Goal: Answer question/provide support: Share knowledge or assist other users

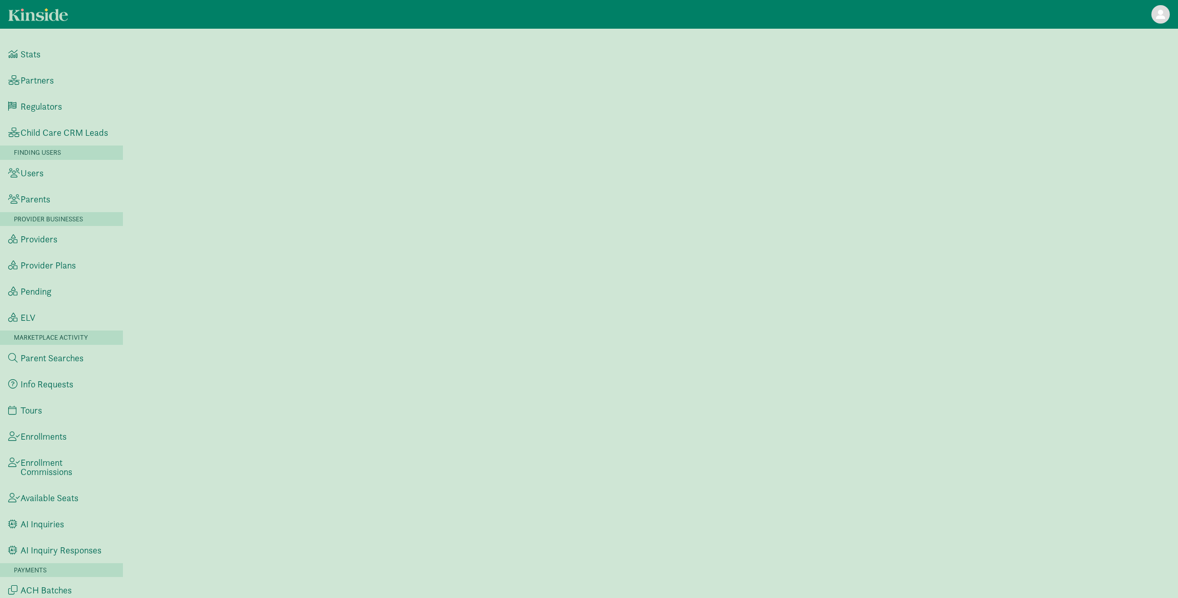
click at [1161, 15] on span at bounding box center [1160, 14] width 9 height 9
click at [265, 112] on div at bounding box center [650, 313] width 1055 height 544
click at [46, 180] on link "Users" at bounding box center [61, 173] width 123 height 26
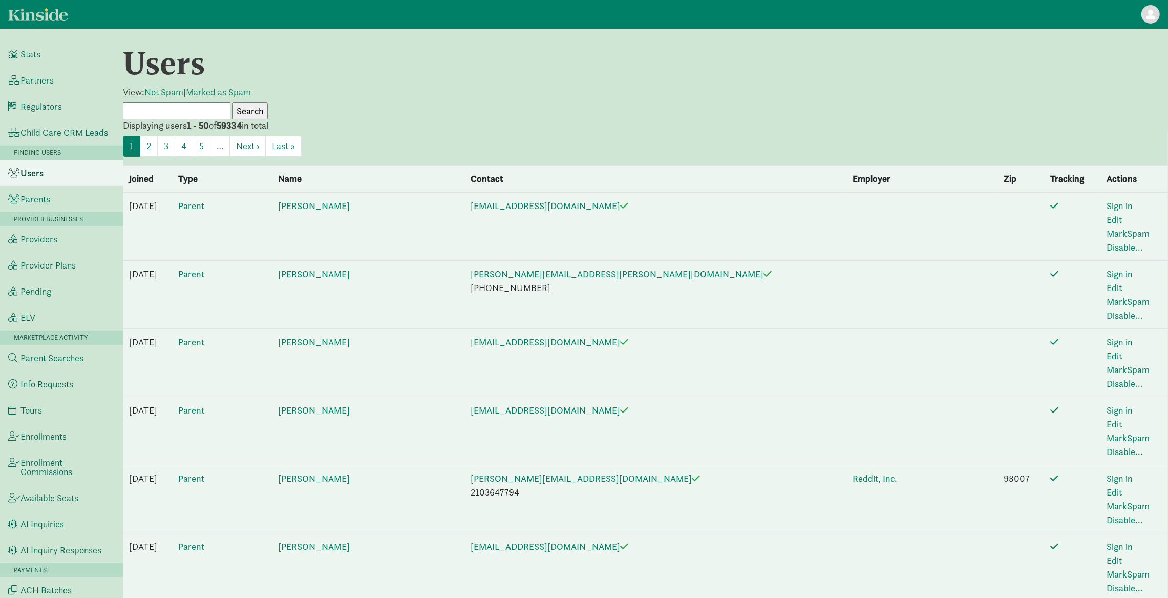
click at [182, 110] on input "text" at bounding box center [177, 110] width 108 height 17
paste input "[PERSON_NAME]"
type input "[PERSON_NAME]"
click at [233, 112] on input "Search" at bounding box center [249, 110] width 35 height 17
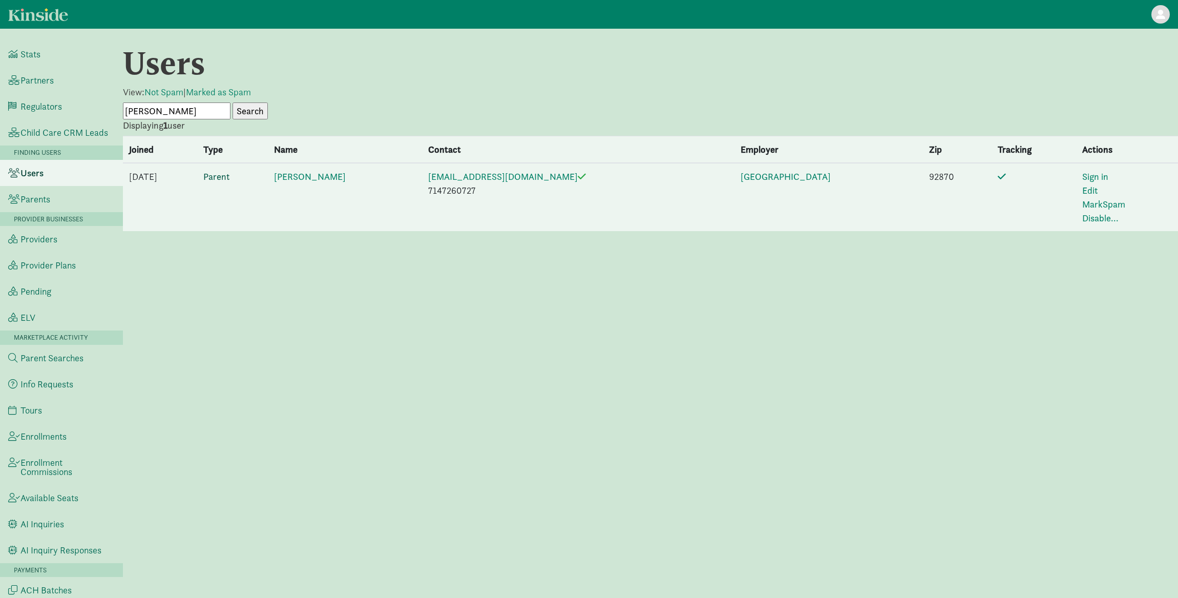
click at [229, 171] on link "Parent" at bounding box center [216, 177] width 26 height 12
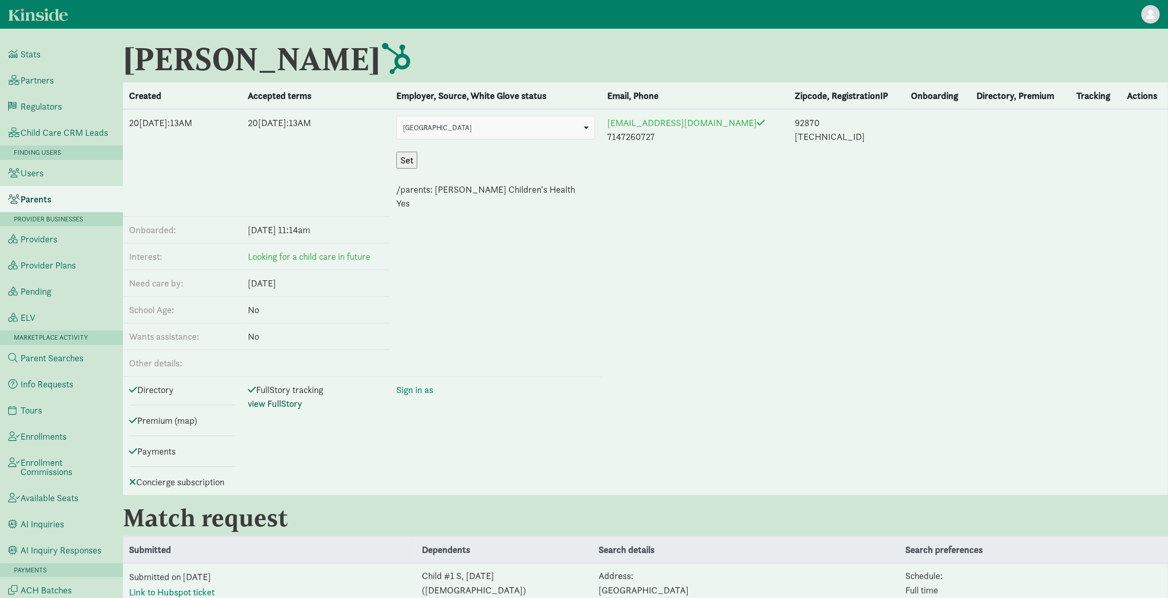
click at [302, 407] on link "view FullStory" at bounding box center [275, 403] width 54 height 12
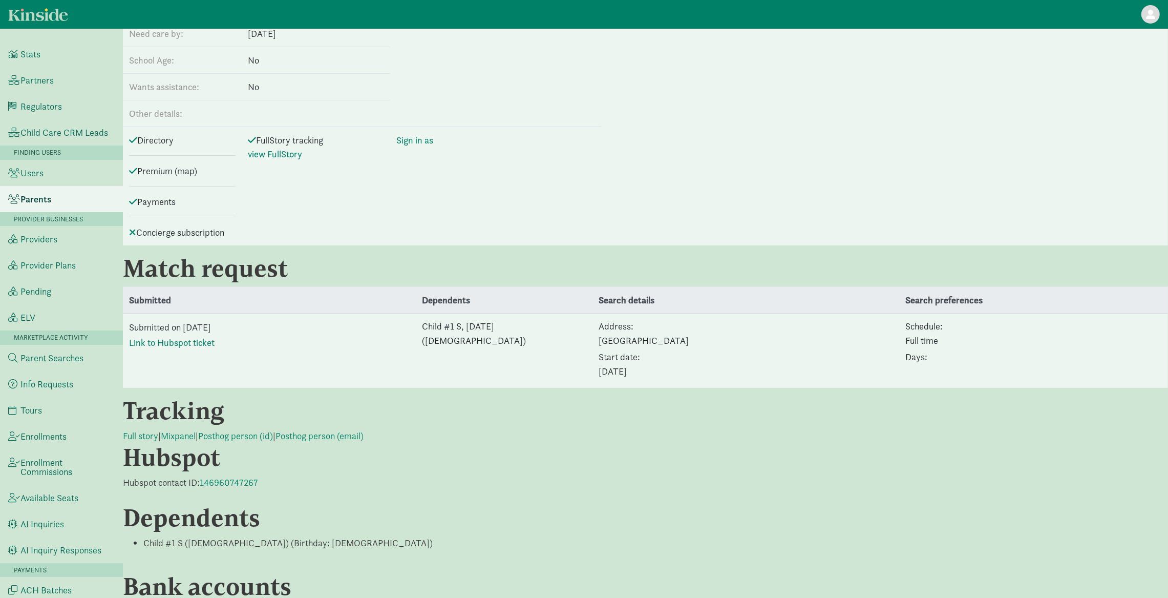
scroll to position [251, 0]
click at [313, 353] on td "Submitted on [DATE] Link to Hubspot ticket" at bounding box center [269, 348] width 293 height 74
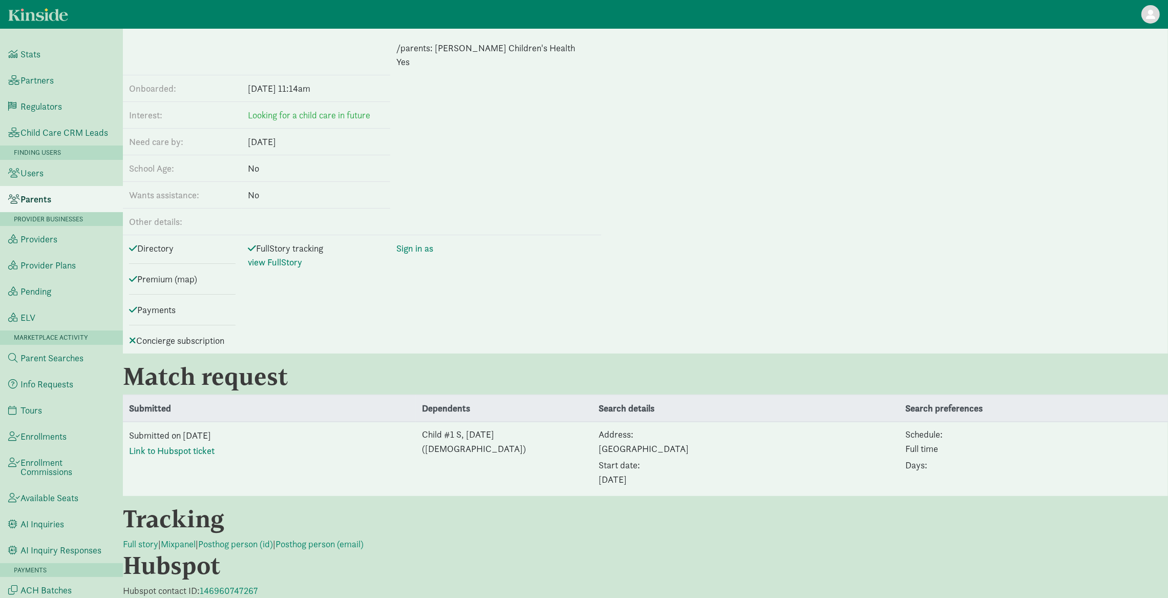
scroll to position [0, 0]
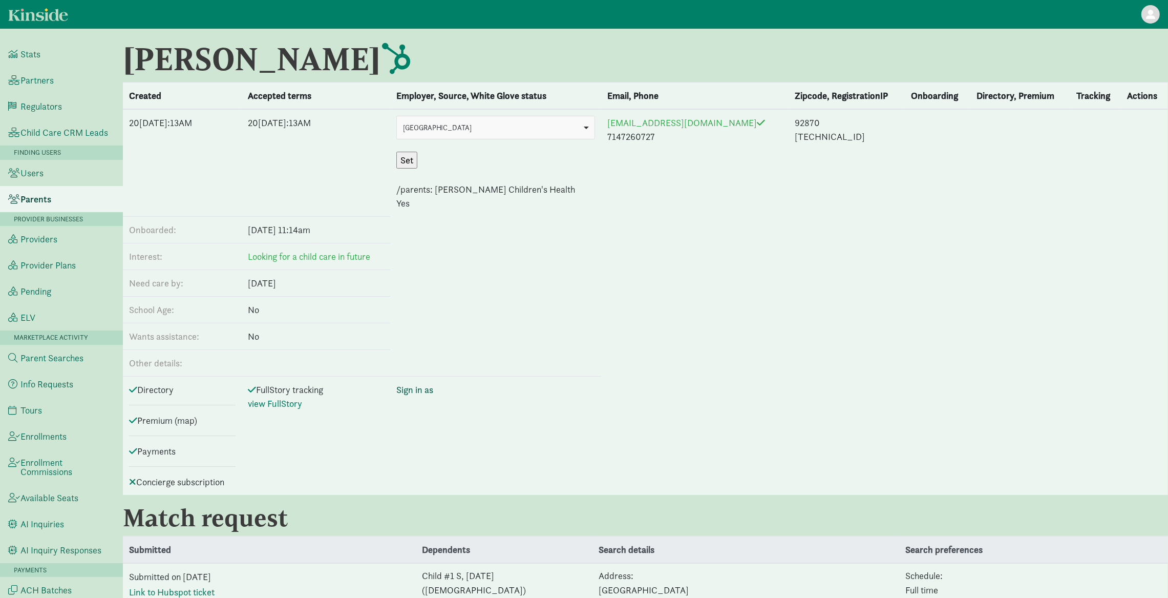
click at [433, 392] on link "Sign in as" at bounding box center [414, 390] width 37 height 12
